Goal: Task Accomplishment & Management: Manage account settings

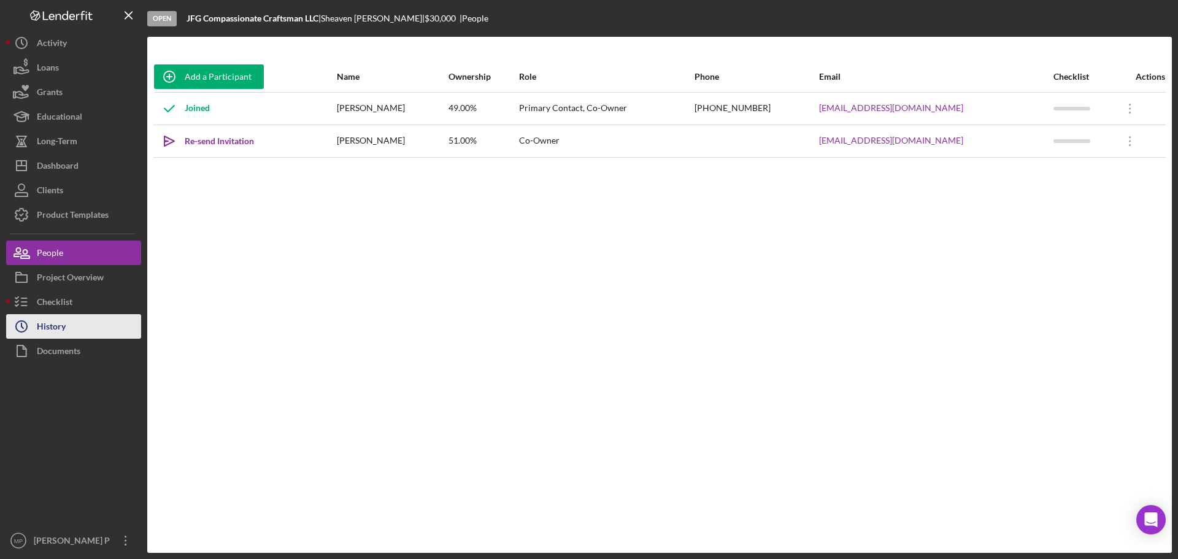
click at [77, 323] on button "Icon/History History" at bounding box center [73, 326] width 135 height 25
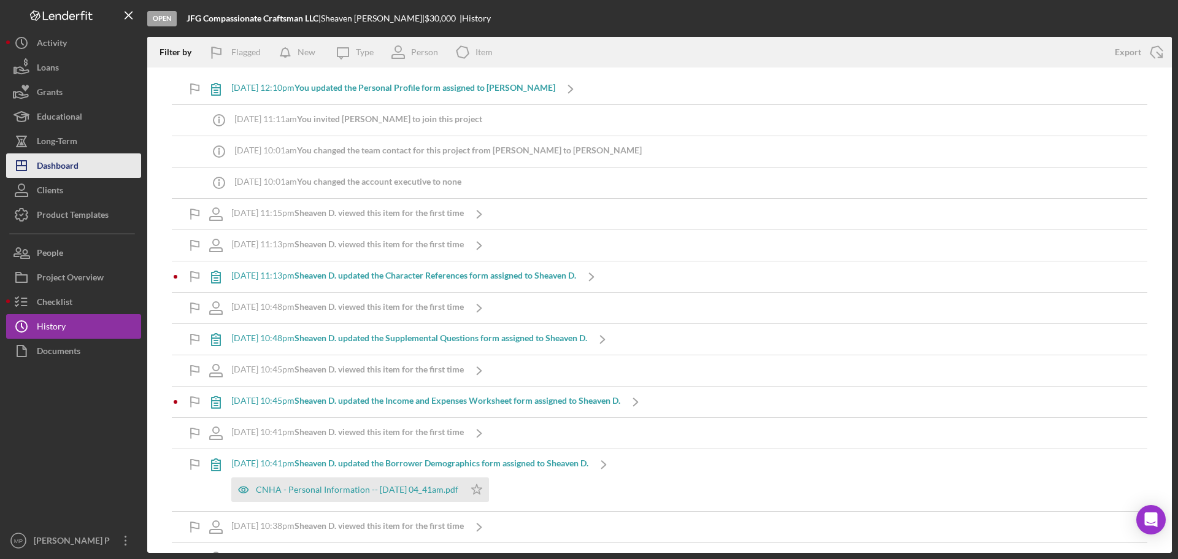
click at [56, 170] on div "Dashboard" at bounding box center [58, 167] width 42 height 28
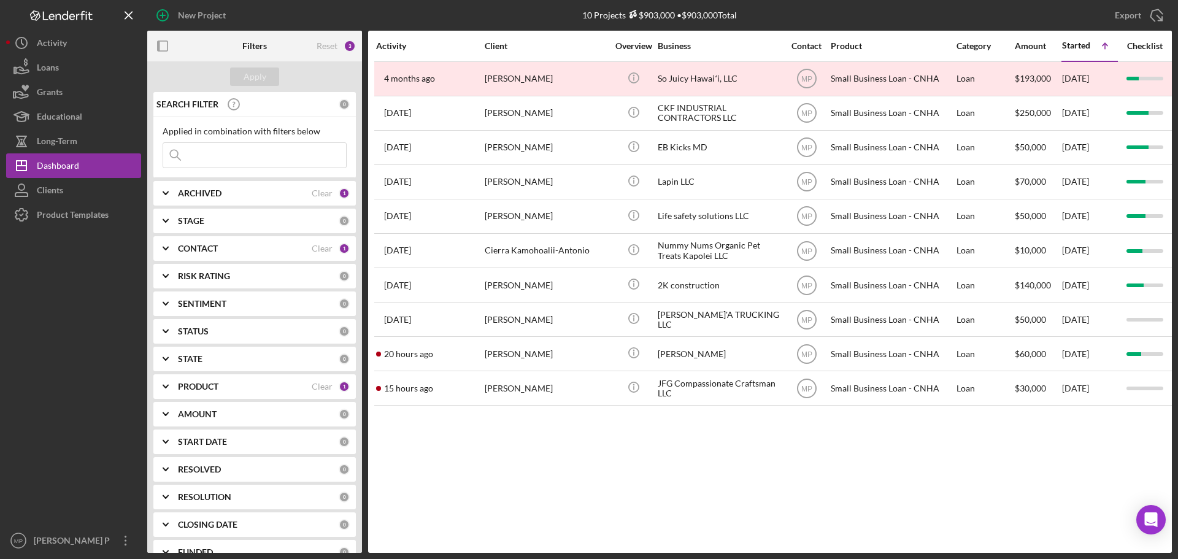
click at [62, 375] on div at bounding box center [73, 377] width 135 height 301
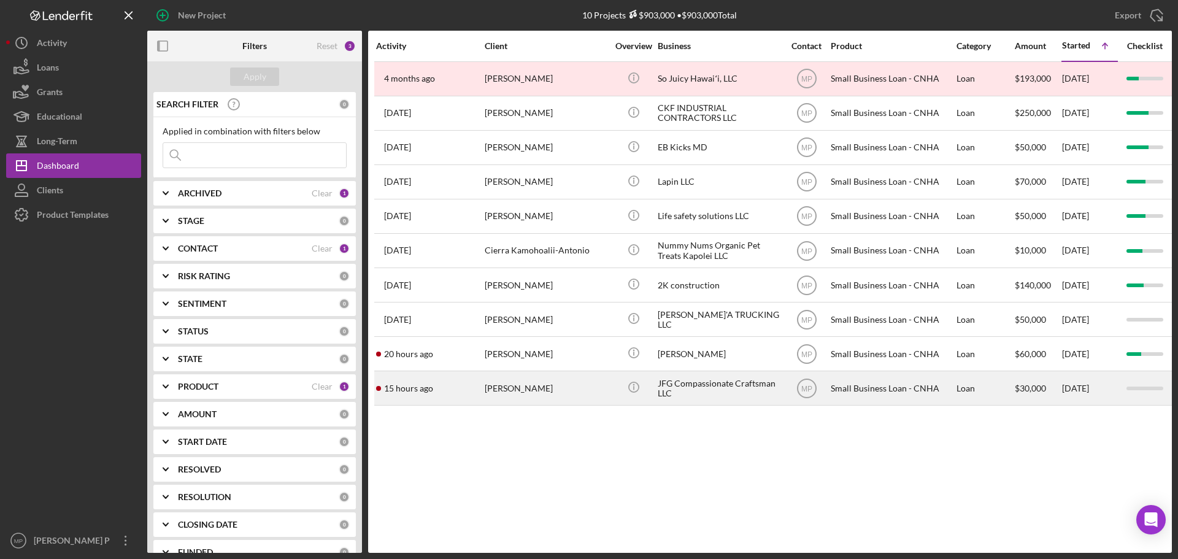
click at [694, 385] on div "JFG Compassionate Craftsman LLC" at bounding box center [719, 388] width 123 height 33
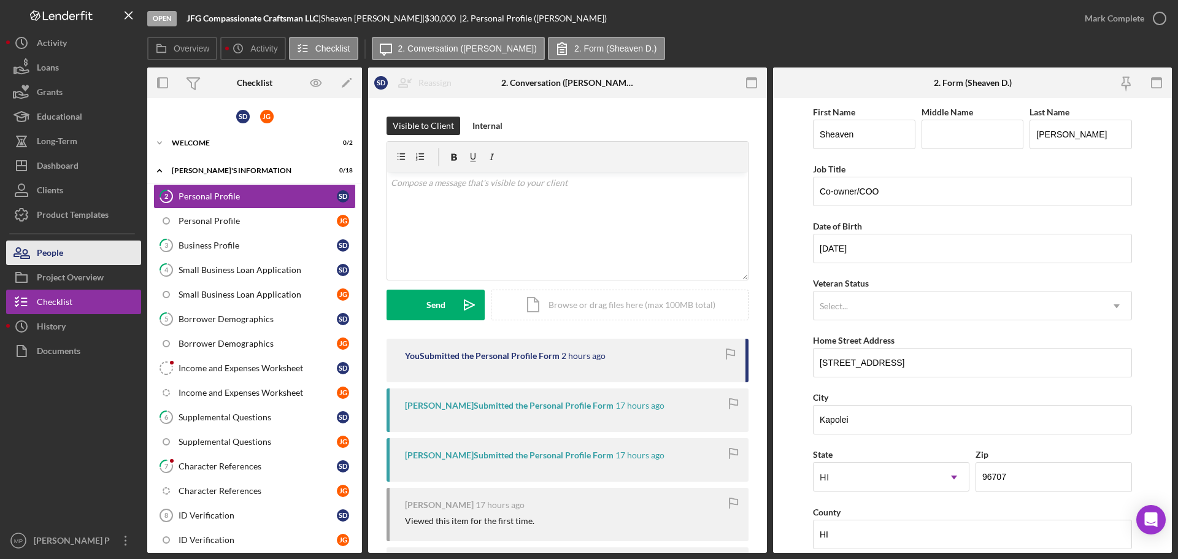
click at [64, 258] on button "People" at bounding box center [73, 253] width 135 height 25
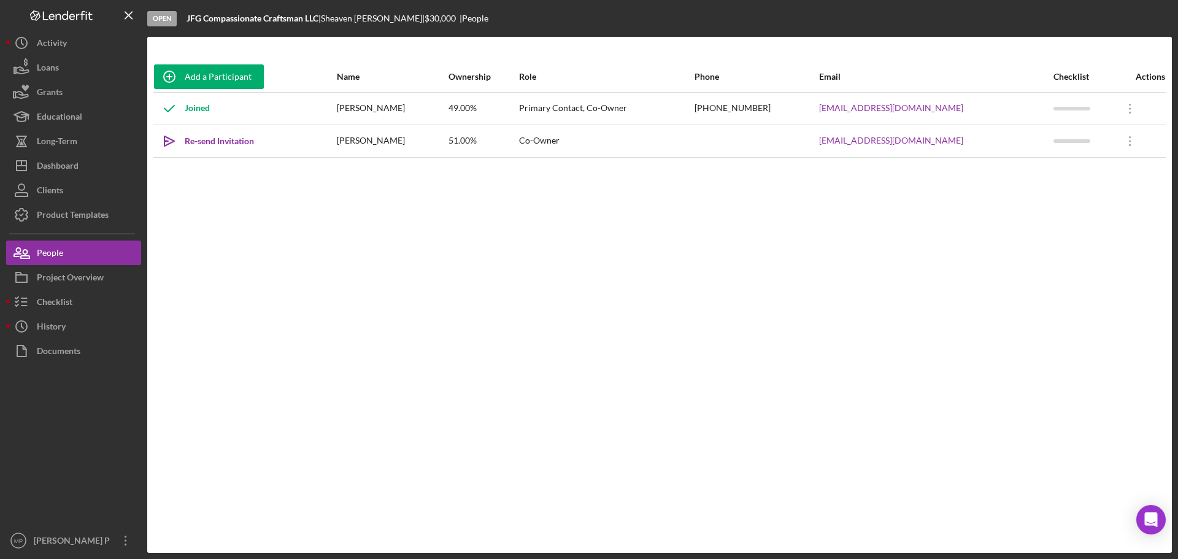
click at [1090, 259] on div "Add a Participant Name Ownership Role Phone Email Checklist Actions Joined Shea…" at bounding box center [659, 294] width 1025 height 467
click at [110, 435] on div at bounding box center [73, 445] width 135 height 165
click at [88, 172] on button "Icon/Dashboard Dashboard" at bounding box center [73, 165] width 135 height 25
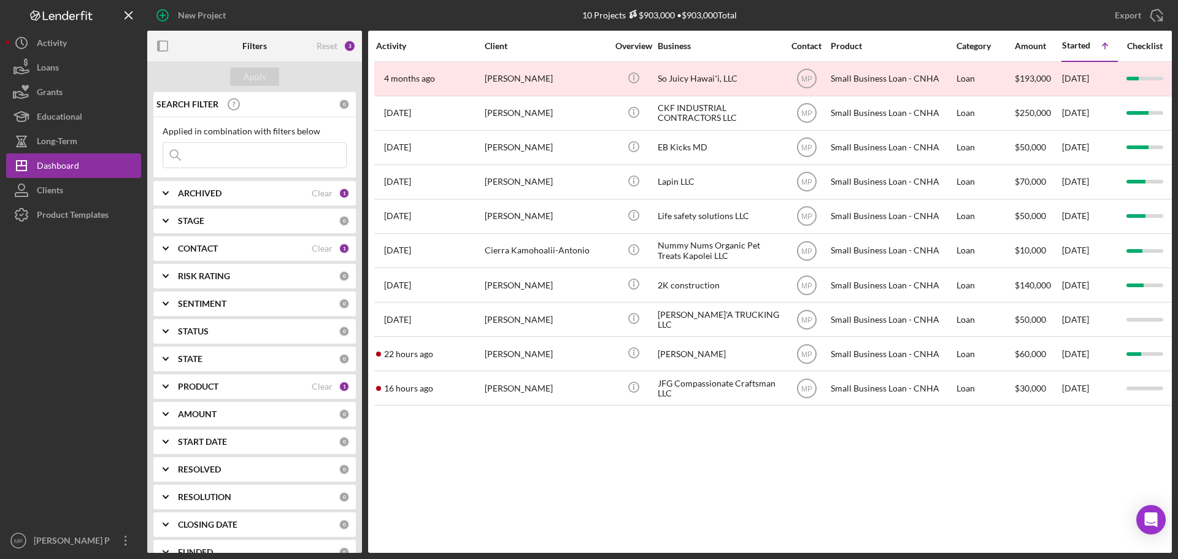
click at [201, 391] on b "PRODUCT" at bounding box center [198, 387] width 40 height 10
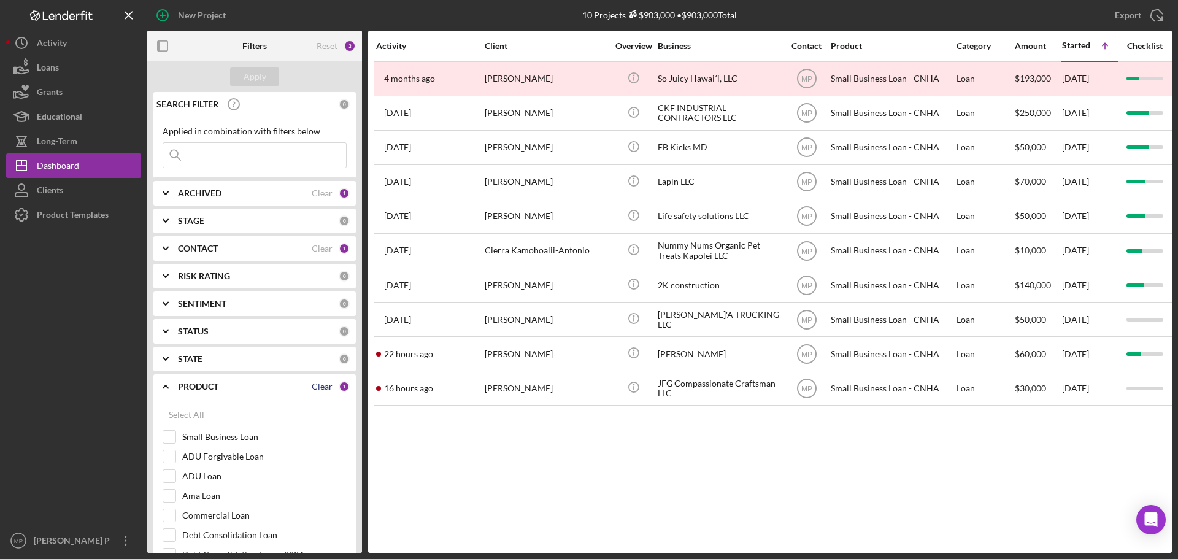
click at [320, 388] on div "Clear" at bounding box center [322, 387] width 21 height 10
checkbox input "false"
click at [253, 78] on div "Apply" at bounding box center [255, 76] width 23 height 18
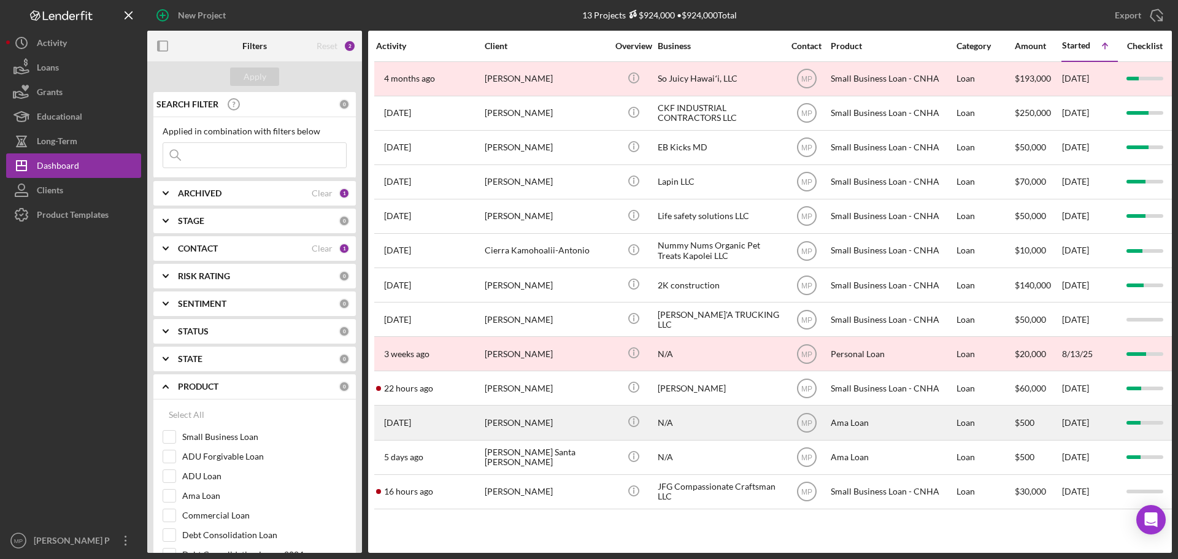
click at [529, 425] on div "[PERSON_NAME]" at bounding box center [546, 422] width 123 height 33
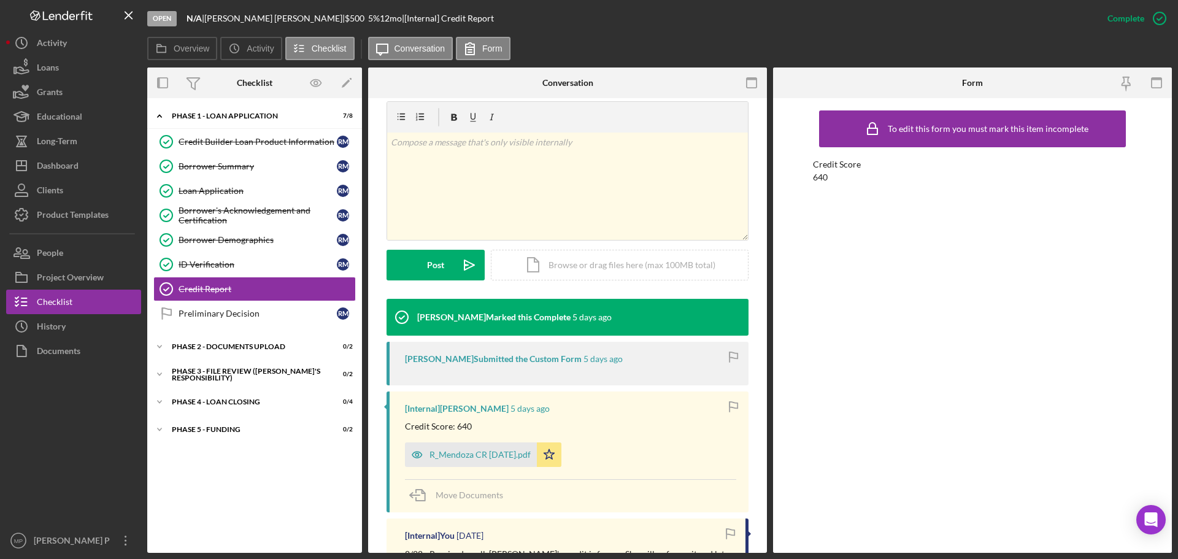
scroll to position [245, 0]
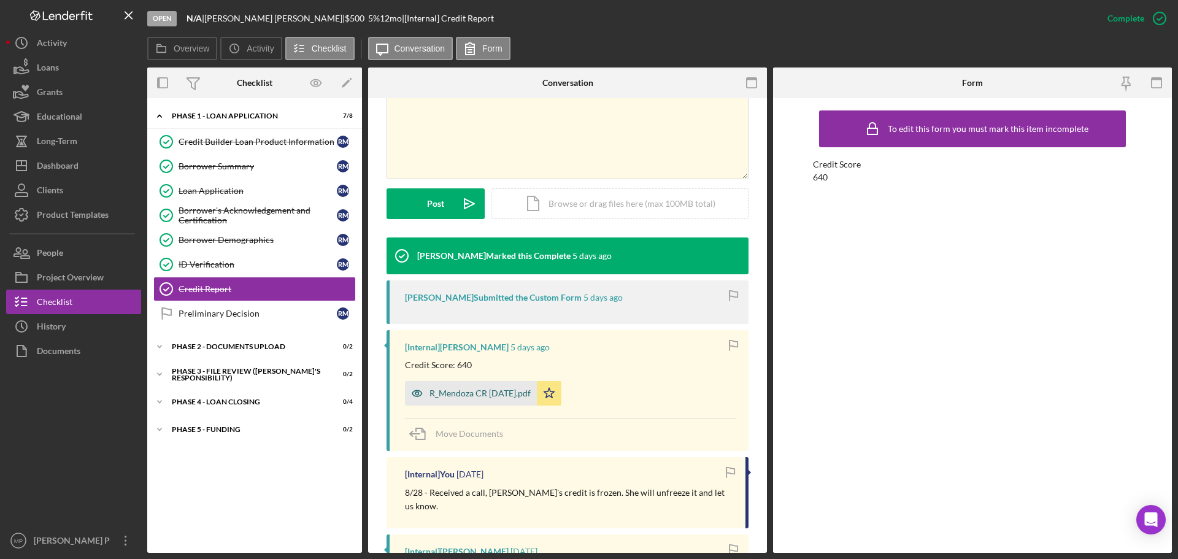
click at [487, 396] on div "R_Mendoza CR [DATE].pdf" at bounding box center [480, 393] width 101 height 10
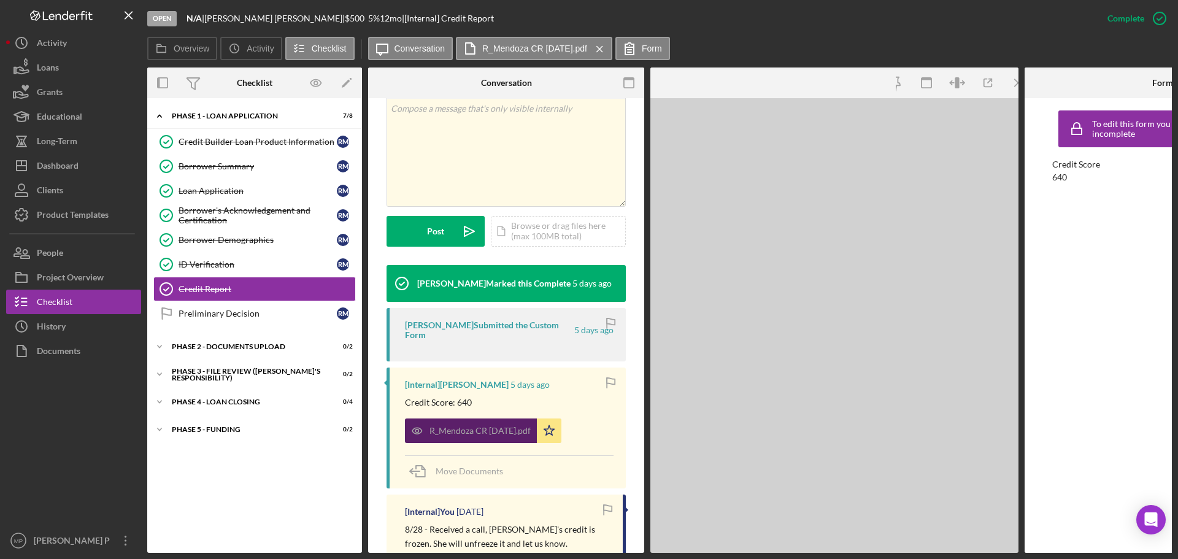
scroll to position [259, 0]
